Goal: Navigation & Orientation: Find specific page/section

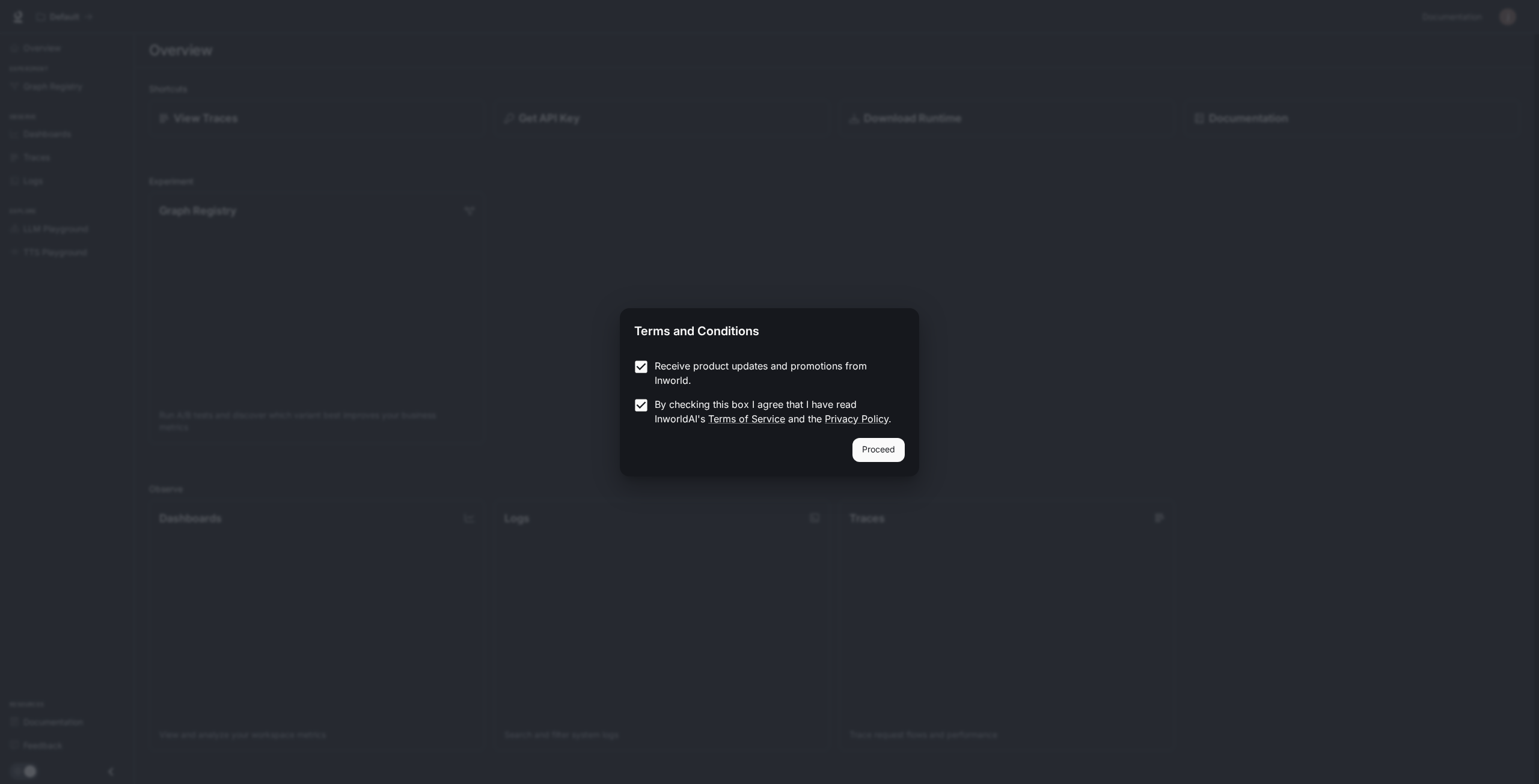
click at [900, 451] on button "Proceed" at bounding box center [879, 450] width 52 height 24
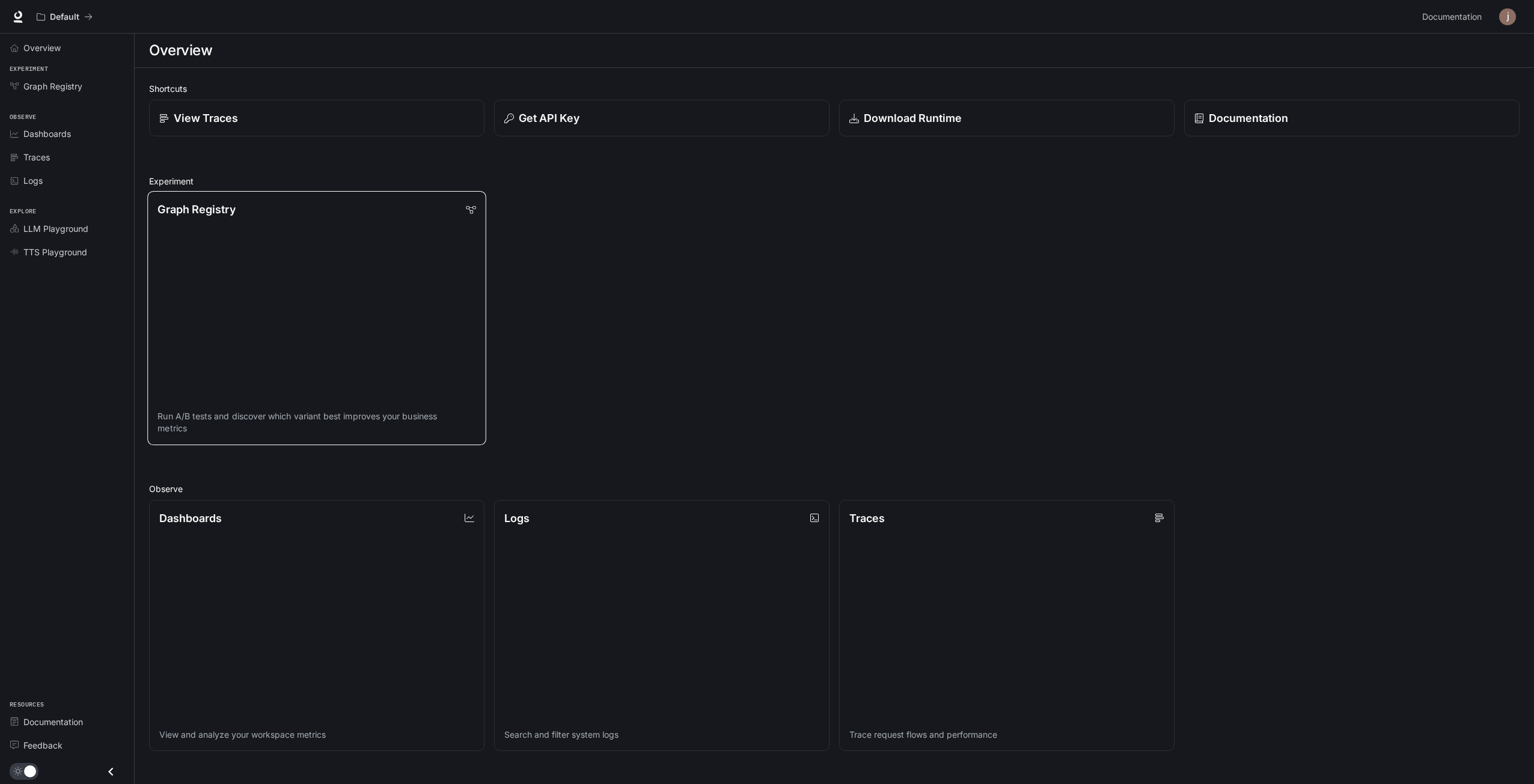
click at [339, 243] on link "Graph Registry Run A/B tests and discover which variant best improves your busi…" at bounding box center [317, 318] width 339 height 254
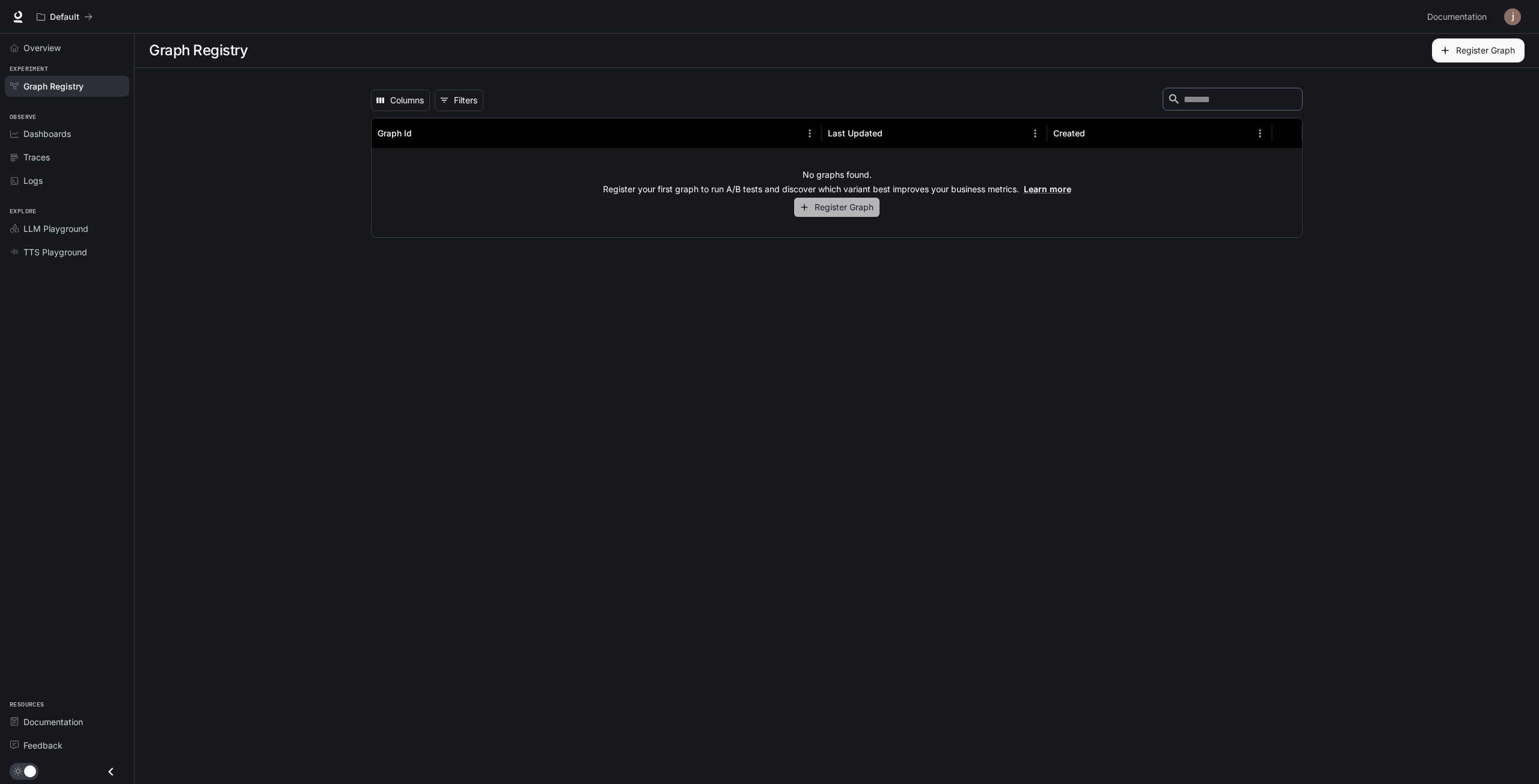
click at [833, 206] on button "Register Graph" at bounding box center [837, 207] width 86 height 20
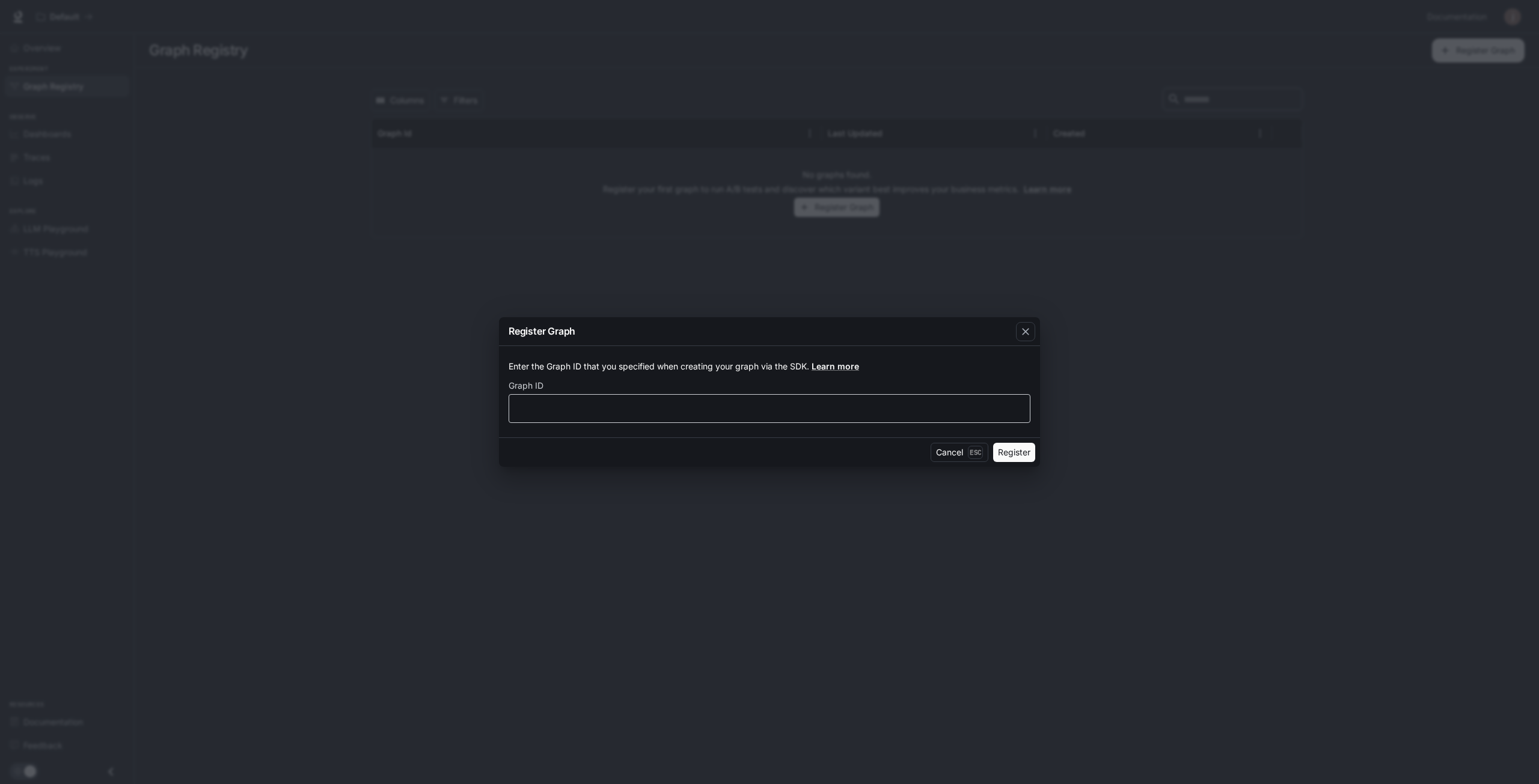
click at [805, 396] on div "​" at bounding box center [769, 408] width 522 height 29
click at [1022, 329] on icon "button" at bounding box center [1025, 331] width 7 height 7
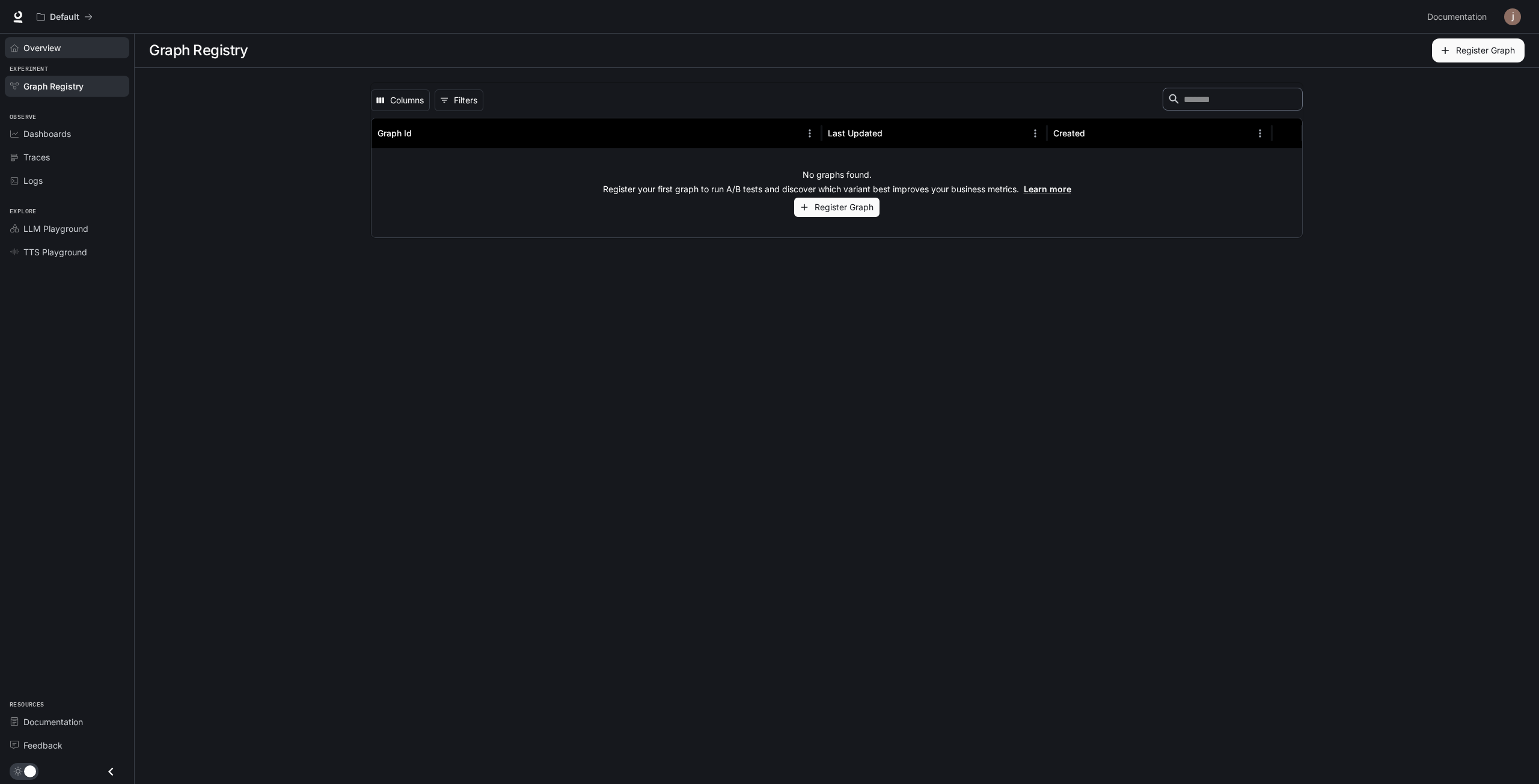
click at [43, 49] on span "Overview" at bounding box center [42, 48] width 37 height 13
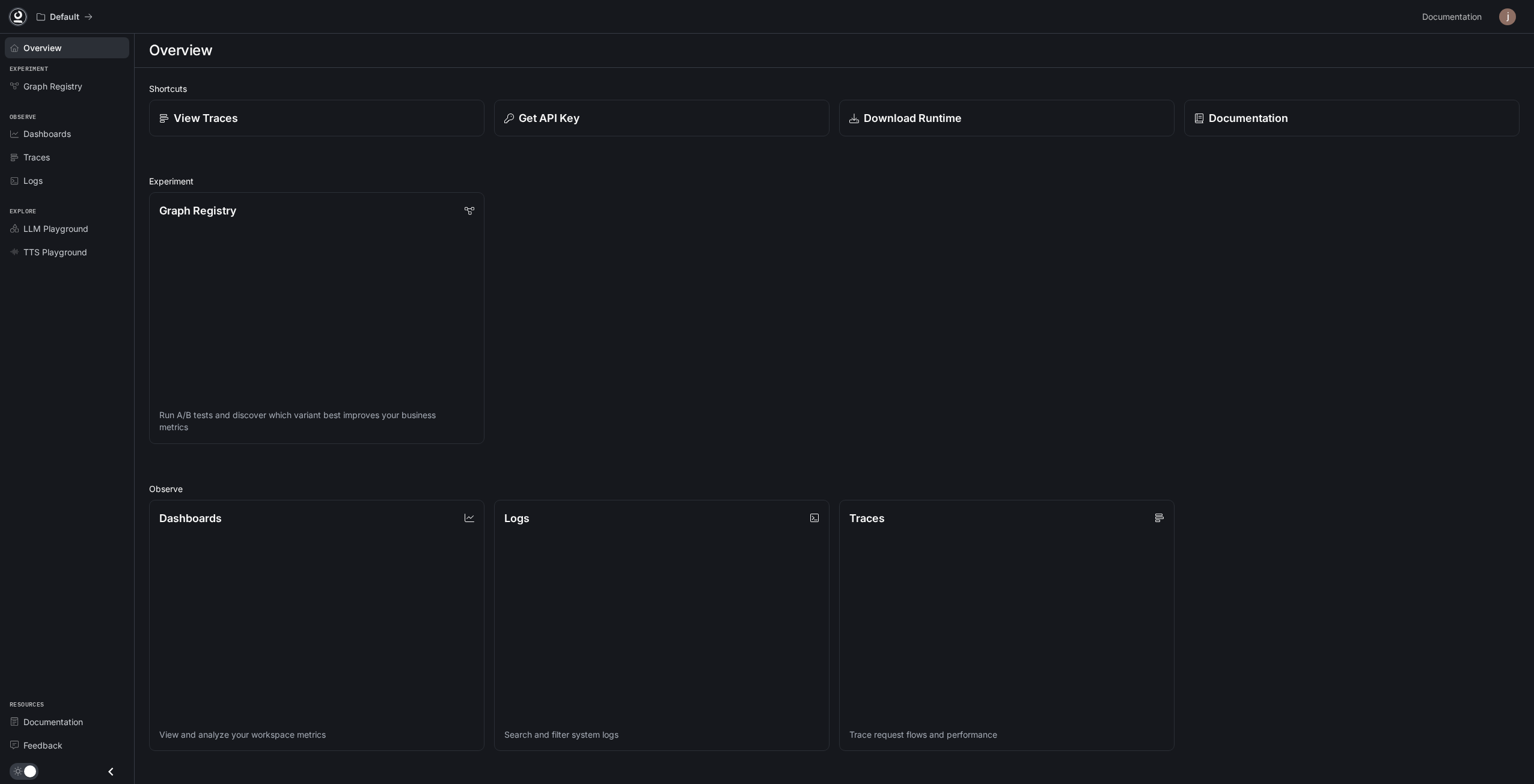
click at [13, 17] on icon at bounding box center [18, 17] width 12 height 12
